Goal: Contribute content: Add original content to the website for others to see

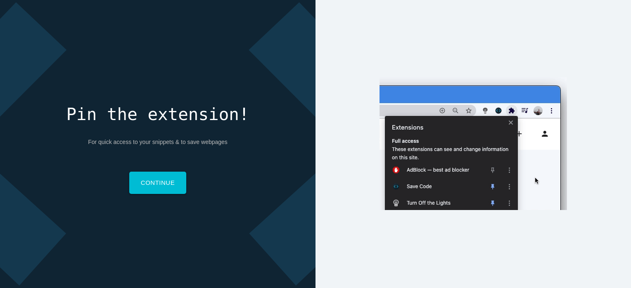
click at [150, 195] on div "Pin the extension! For quick access to your snippets & to save webpages Continue" at bounding box center [158, 144] width 316 height 288
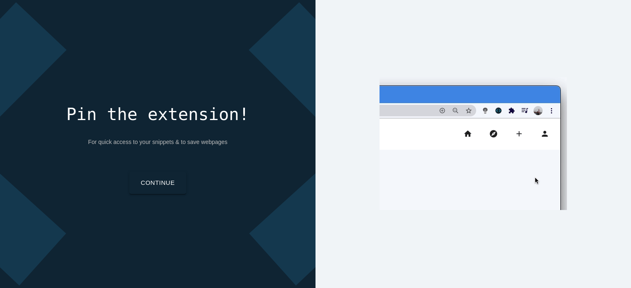
click at [150, 187] on link "Continue" at bounding box center [157, 183] width 57 height 22
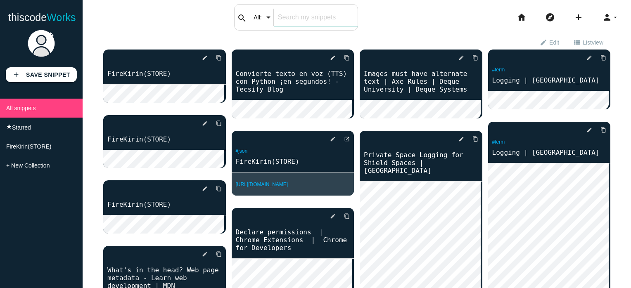
click at [294, 18] on input "text" at bounding box center [316, 17] width 84 height 17
type input "facebook"
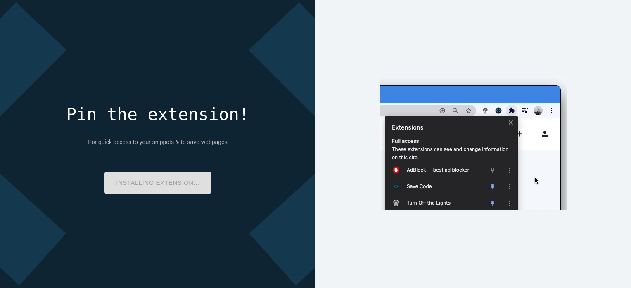
click at [149, 189] on div "Pin the extension! For quick access to your snippets & to save webpages Install…" at bounding box center [157, 149] width 183 height 89
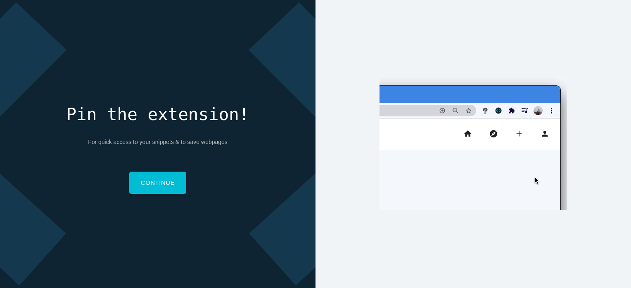
click at [161, 158] on div "Pin the extension! For quick access to your snippets & to save webpages Continue" at bounding box center [157, 149] width 183 height 89
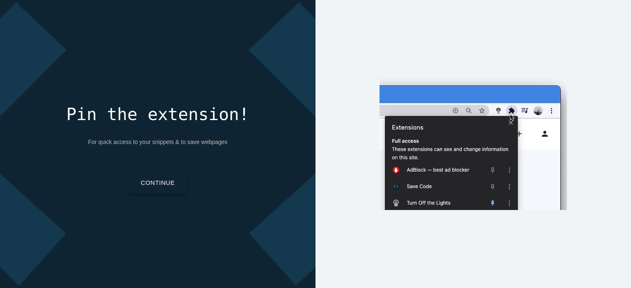
click at [164, 188] on link "Continue" at bounding box center [157, 183] width 57 height 22
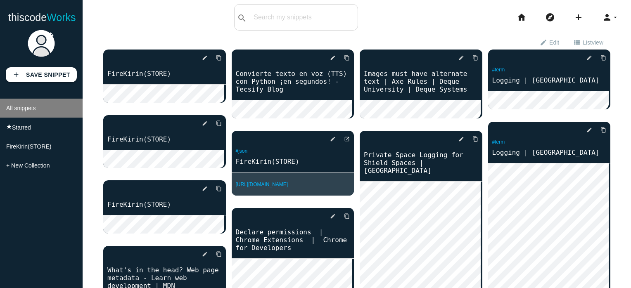
click at [33, 115] on li "All snippets" at bounding box center [41, 108] width 83 height 19
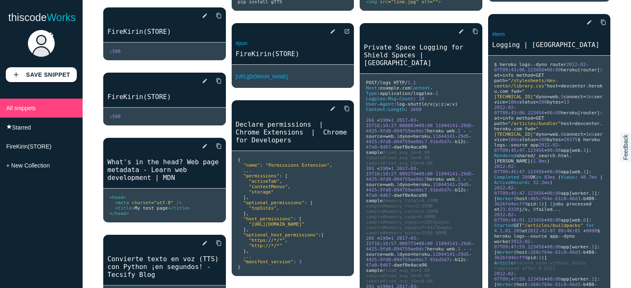
scroll to position [124, 0]
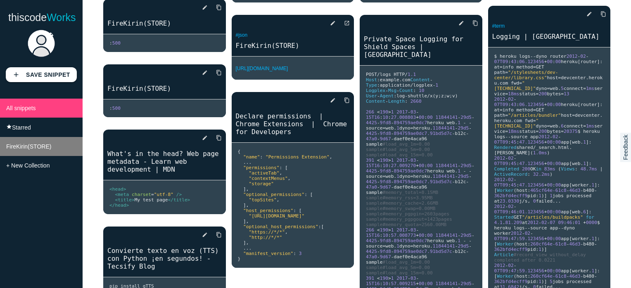
click at [22, 150] on span "FireKirin(STORE)" at bounding box center [28, 146] width 45 height 7
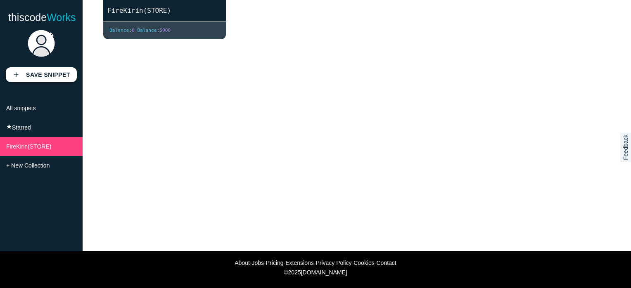
scroll to position [0, 0]
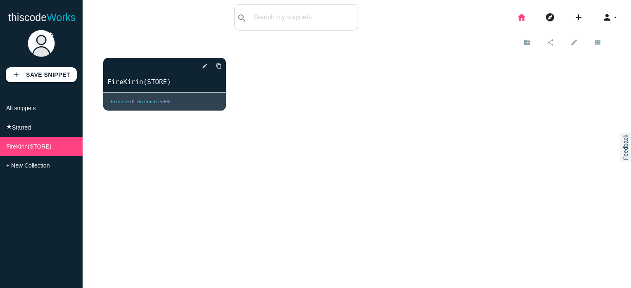
click at [517, 20] on icon "home" at bounding box center [522, 17] width 10 height 26
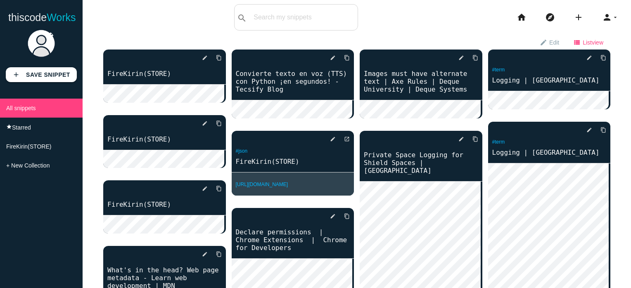
click at [573, 40] on icon "view_list" at bounding box center [576, 42] width 7 height 14
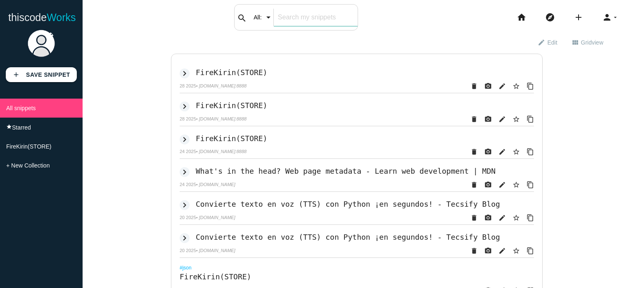
click at [311, 19] on input "text" at bounding box center [316, 17] width 84 height 17
type input "hack"
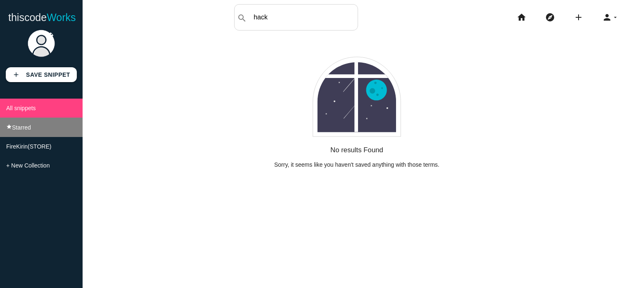
click at [33, 130] on li "star Starred" at bounding box center [41, 127] width 83 height 19
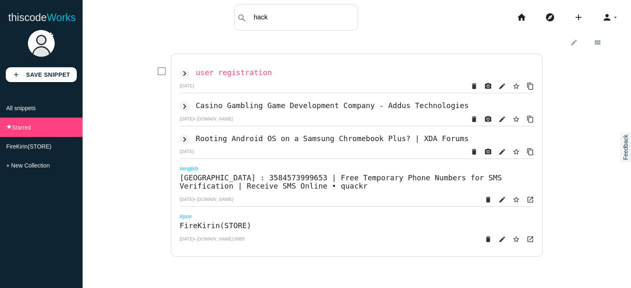
click at [236, 73] on h2 "user registration" at bounding box center [234, 72] width 76 height 9
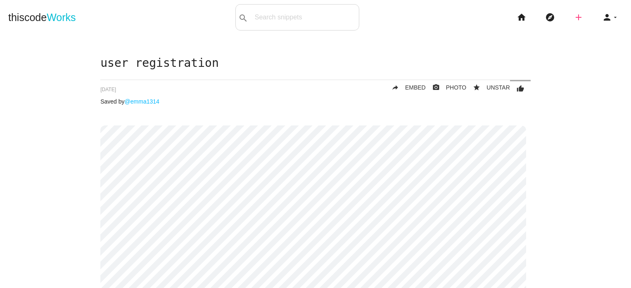
click at [575, 17] on icon "add" at bounding box center [579, 17] width 10 height 26
click at [575, 17] on icon "code" at bounding box center [579, 14] width 10 height 9
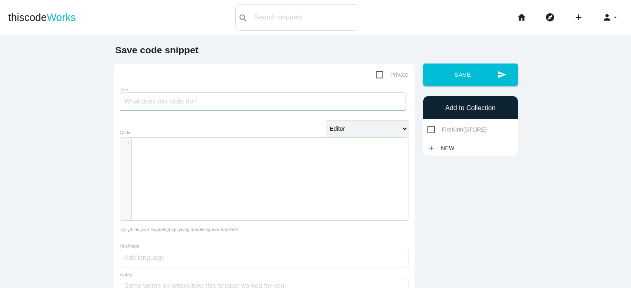
click at [195, 105] on input "Title" at bounding box center [263, 102] width 286 height 18
click at [349, 134] on select "Editor HTML Editor Javascript Editor PHP Editor Python Editor" at bounding box center [367, 128] width 83 height 17
click at [173, 101] on input "Title" at bounding box center [263, 102] width 286 height 18
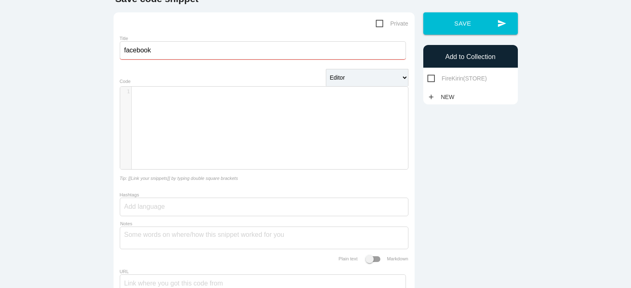
scroll to position [51, 0]
type input "facebook"
click at [138, 100] on div "​ x 1 ​" at bounding box center [270, 134] width 300 height 95
type textarea "hh"
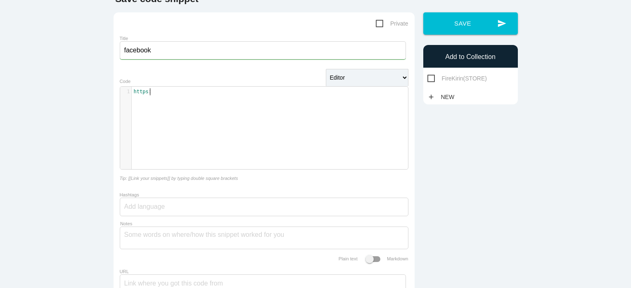
scroll to position [2, 9]
click at [139, 101] on div "​ x 1 https :" at bounding box center [270, 134] width 300 height 95
type textarea "ttps://ww"
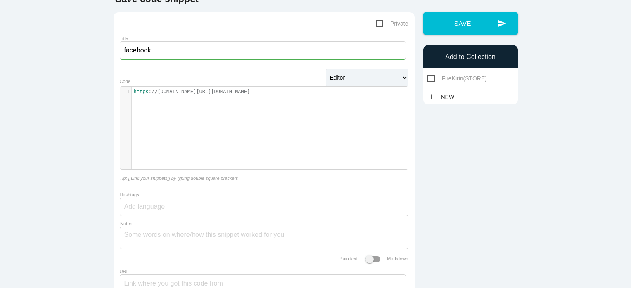
type textarea "www.facebook.com/merse.lopez"
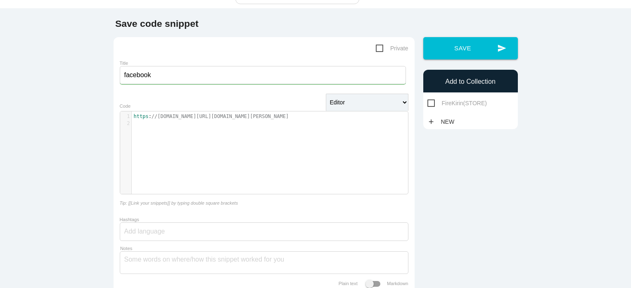
scroll to position [25, 0]
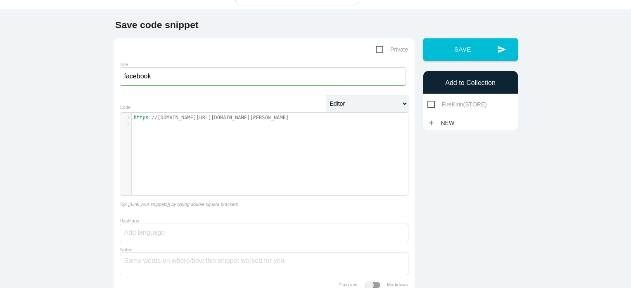
click at [171, 131] on div "​ x 1 https : //www.facebook.com/merse.lopez 2 ​" at bounding box center [270, 160] width 300 height 95
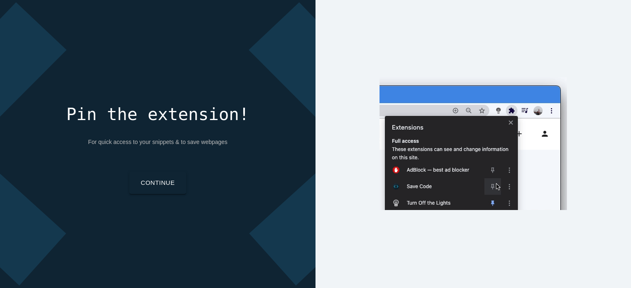
click at [149, 182] on link "Continue" at bounding box center [157, 183] width 57 height 22
